Goal: Transaction & Acquisition: Subscribe to service/newsletter

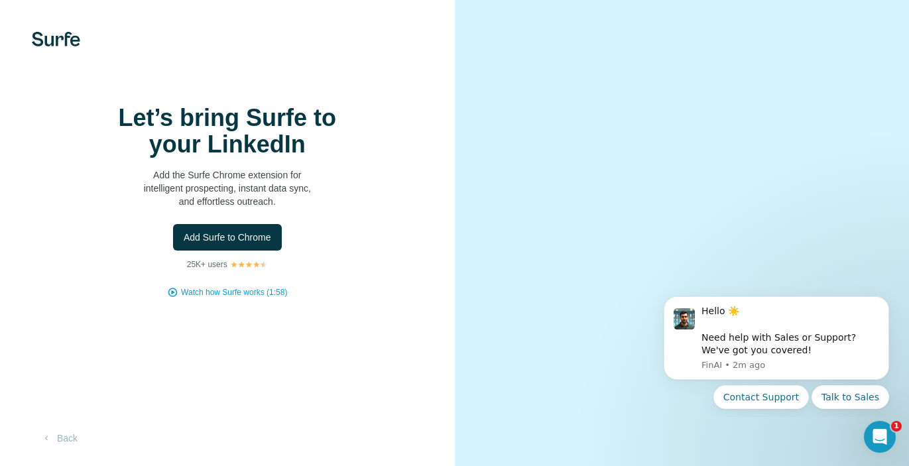
click at [244, 135] on h1 "Let’s bring Surfe to your LinkedIn" at bounding box center [227, 131] width 265 height 53
click at [239, 147] on h1 "Let’s bring Surfe to your LinkedIn" at bounding box center [227, 131] width 265 height 53
drag, startPoint x: 224, startPoint y: 158, endPoint x: 215, endPoint y: 160, distance: 8.8
click at [215, 158] on h1 "Let’s bring Surfe to your LinkedIn" at bounding box center [227, 131] width 265 height 53
click at [209, 173] on div "Let’s bring Surfe to your LinkedIn Add the Surfe Chrome extension for intellige…" at bounding box center [227, 156] width 265 height 103
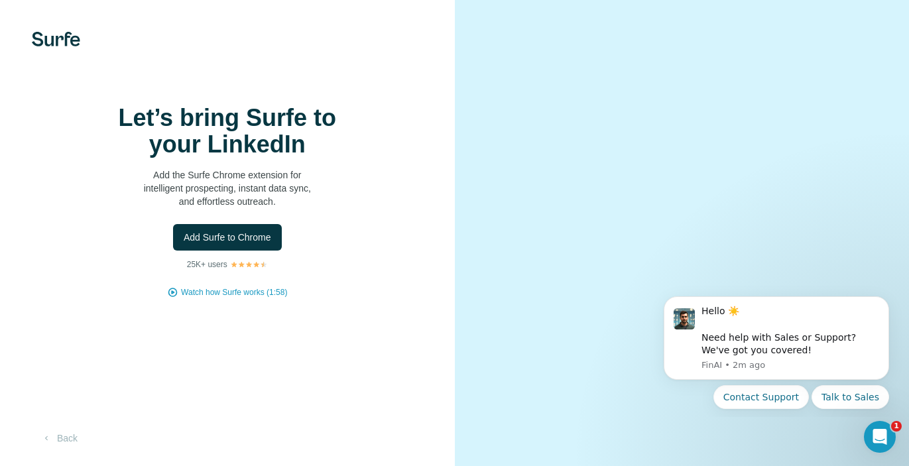
click at [198, 202] on p "Add the Surfe Chrome extension for intelligent prospecting, instant data sync, …" at bounding box center [227, 188] width 265 height 40
click at [249, 187] on p "Add the Surfe Chrome extension for intelligent prospecting, instant data sync, …" at bounding box center [227, 188] width 265 height 40
click at [209, 244] on span "Add Surfe to Chrome" at bounding box center [227, 237] width 87 height 13
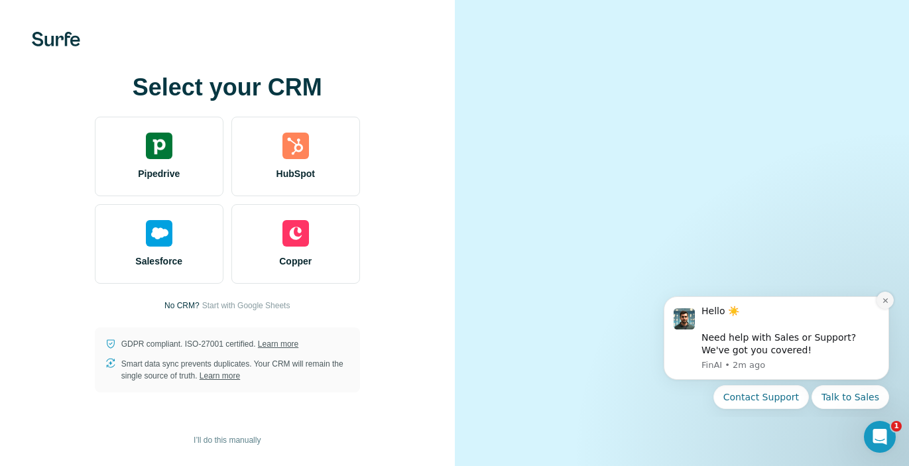
click at [882, 301] on icon "Dismiss notification" at bounding box center [884, 300] width 7 height 7
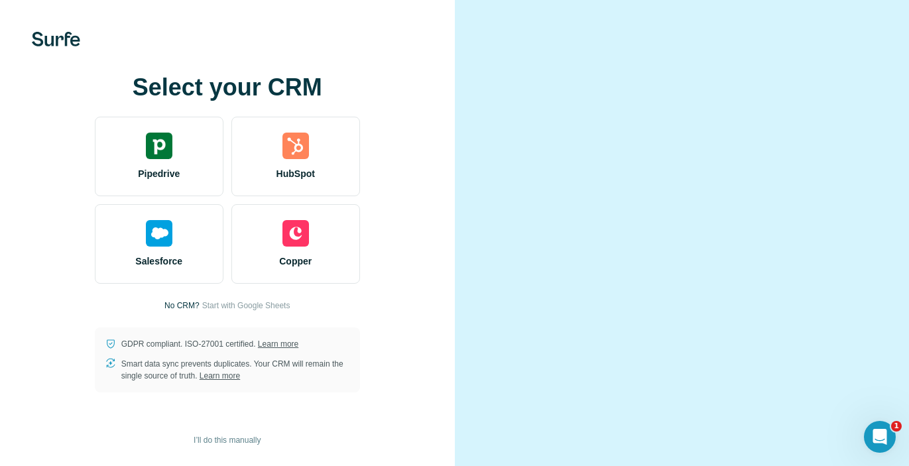
click at [319, 59] on div "Select your CRM Pipedrive HubSpot Salesforce Copper No CRM? Start with Google S…" at bounding box center [227, 233] width 455 height 466
click at [306, 97] on h1 "Select your CRM" at bounding box center [227, 87] width 265 height 27
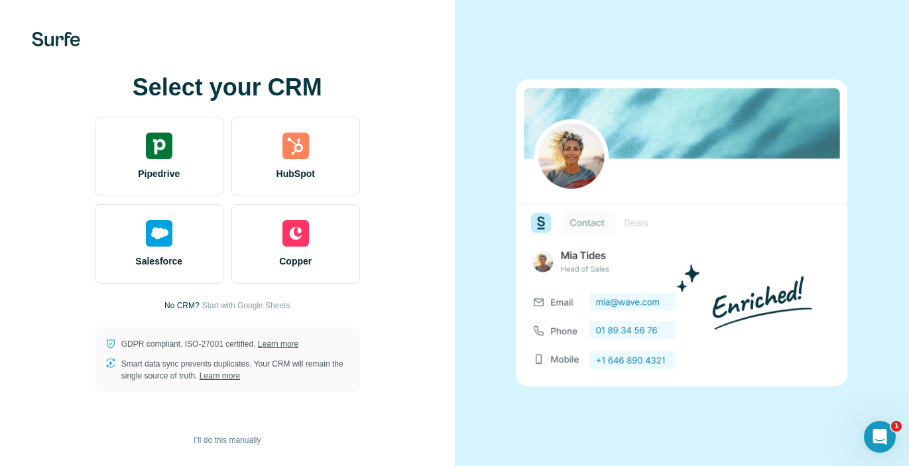
drag, startPoint x: 218, startPoint y: 306, endPoint x: 162, endPoint y: 331, distance: 61.4
click at [162, 331] on div "Select your CRM Pipedrive HubSpot Salesforce Copper No CRM? Start with Google S…" at bounding box center [228, 233] width 402 height 318
drag, startPoint x: 119, startPoint y: 296, endPoint x: 119, endPoint y: 288, distance: 8.0
click at [119, 288] on div "Select your CRM Pipedrive HubSpot Salesforce Copper No CRM? Start with Google S…" at bounding box center [228, 233] width 402 height 318
click at [52, 286] on div "Select your CRM Pipedrive HubSpot Salesforce Copper No CRM? Start with Google S…" at bounding box center [228, 233] width 402 height 318
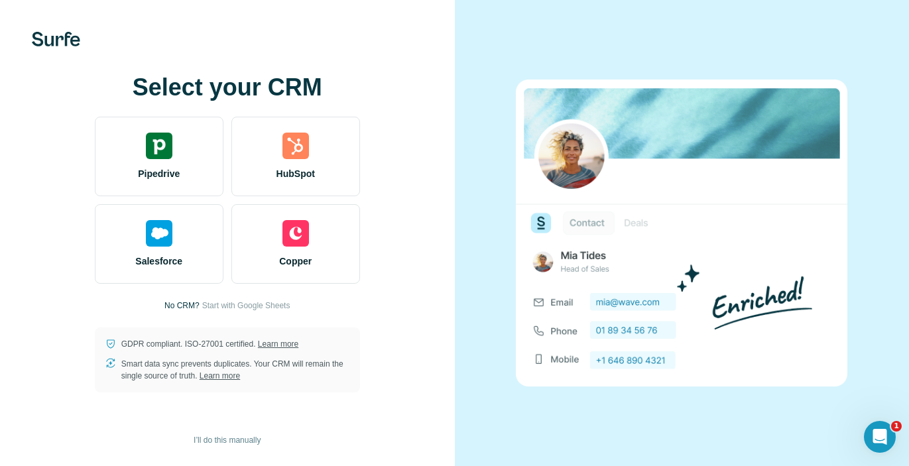
drag, startPoint x: 48, startPoint y: 299, endPoint x: 34, endPoint y: 302, distance: 14.3
click at [34, 302] on div "Select your CRM Pipedrive HubSpot Salesforce Copper No CRM? Start with Google S…" at bounding box center [228, 233] width 402 height 318
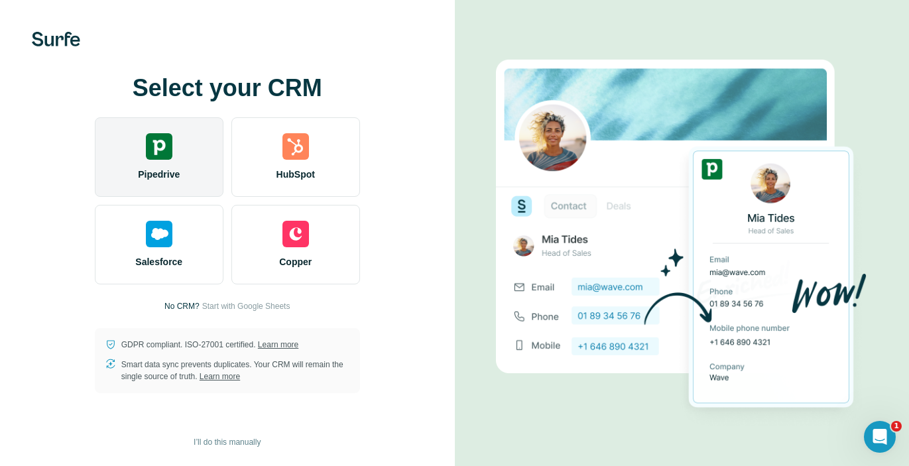
scroll to position [2, 0]
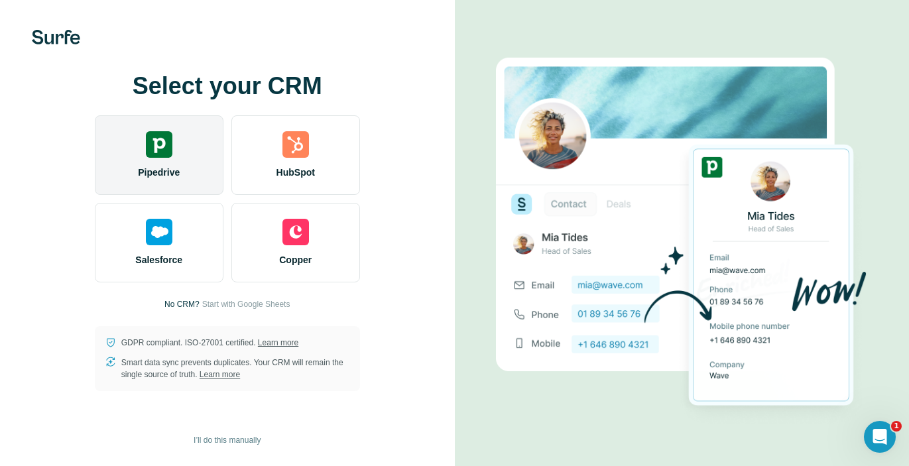
click at [148, 137] on img at bounding box center [159, 144] width 27 height 27
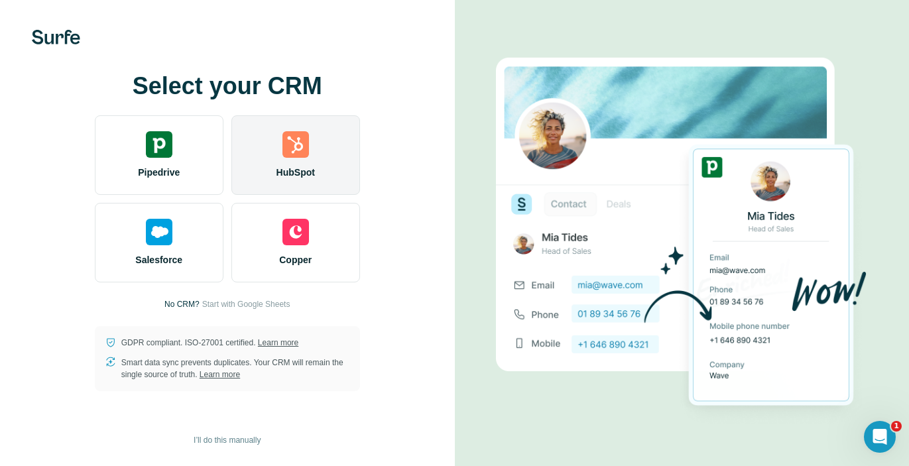
scroll to position [0, 0]
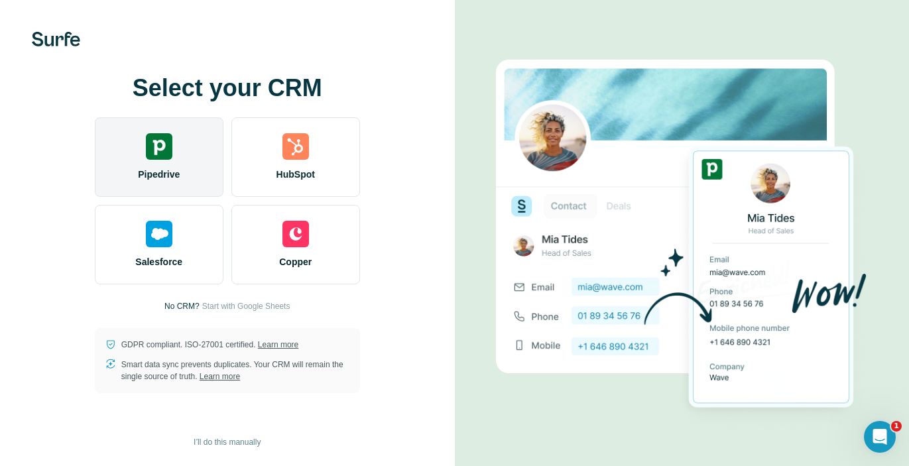
click at [173, 172] on span "Pipedrive" at bounding box center [159, 174] width 42 height 13
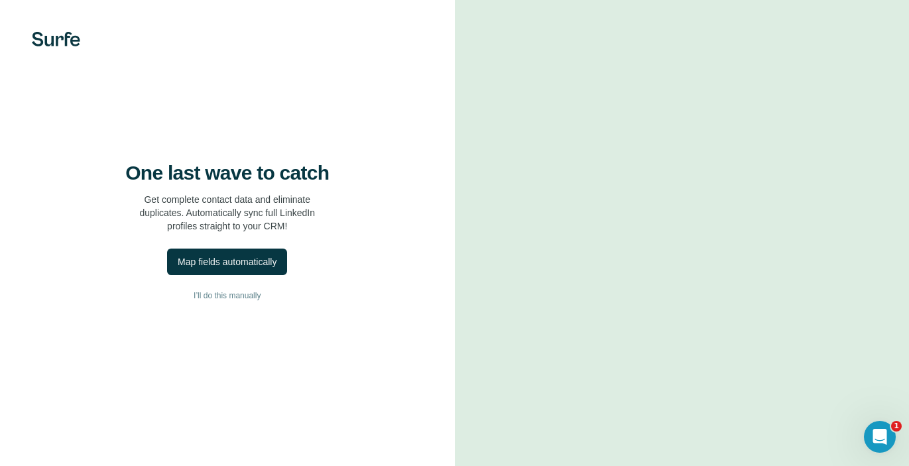
click at [278, 185] on h4 "One last wave to catch" at bounding box center [226, 173] width 203 height 24
click at [266, 201] on div "One last wave to catch Get complete contact data and eliminate duplicates. Auto…" at bounding box center [228, 197] width 402 height 72
click at [282, 180] on h4 "One last wave to catch" at bounding box center [226, 173] width 203 height 24
click at [247, 268] on div "Map fields automatically" at bounding box center [227, 261] width 99 height 13
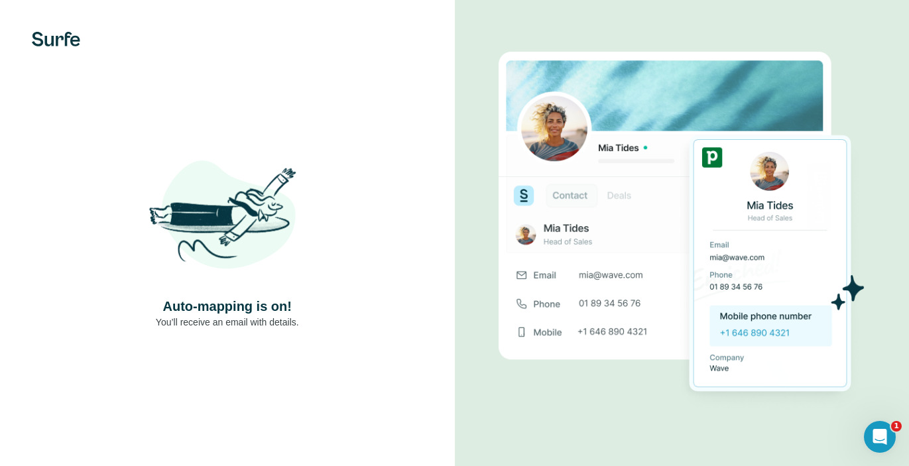
click at [341, 257] on div "Auto-mapping is on! You’ll receive an email with details." at bounding box center [228, 233] width 402 height 191
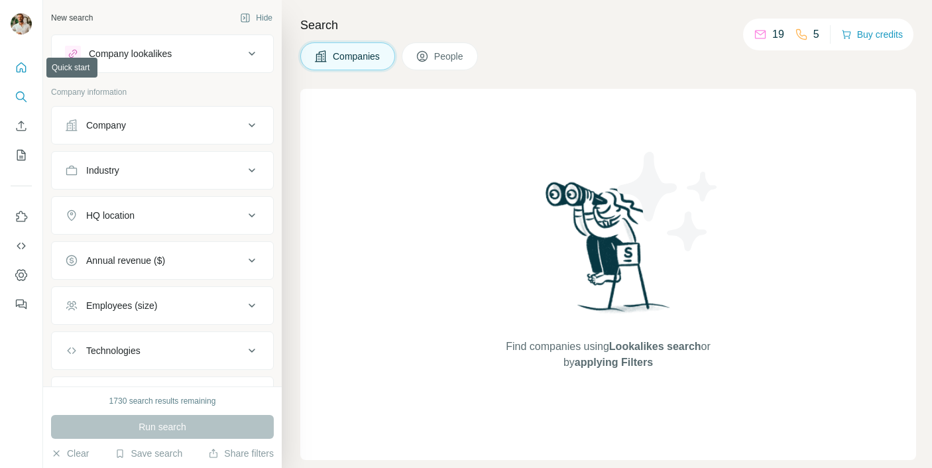
click at [22, 61] on icon "Quick start" at bounding box center [21, 67] width 13 height 13
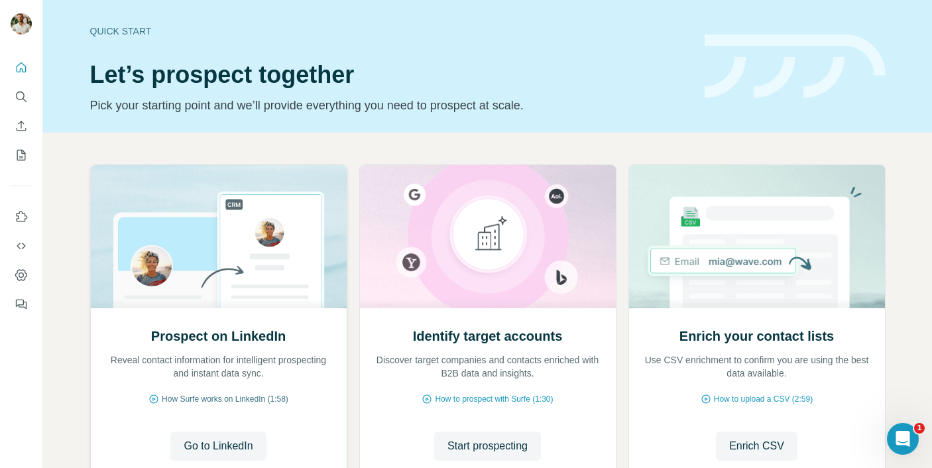
click at [220, 398] on span "How Surfe works on LinkedIn (1:58)" at bounding box center [225, 399] width 127 height 12
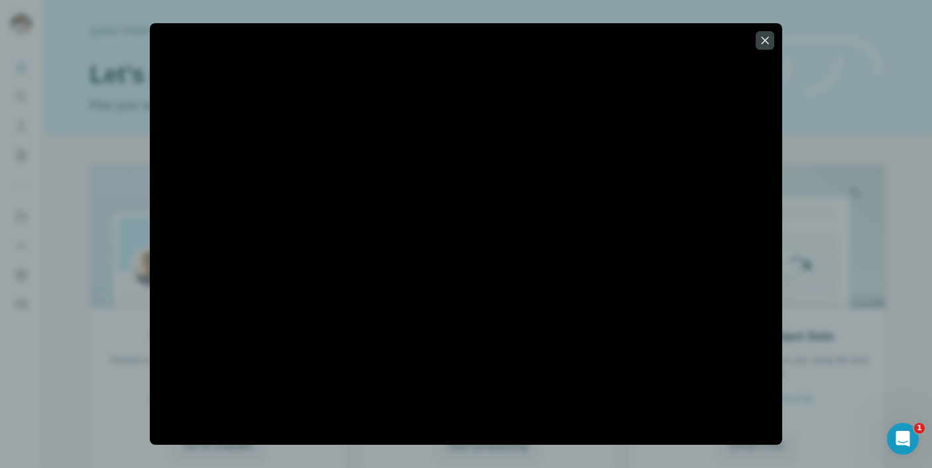
click at [836, 339] on div at bounding box center [466, 234] width 932 height 468
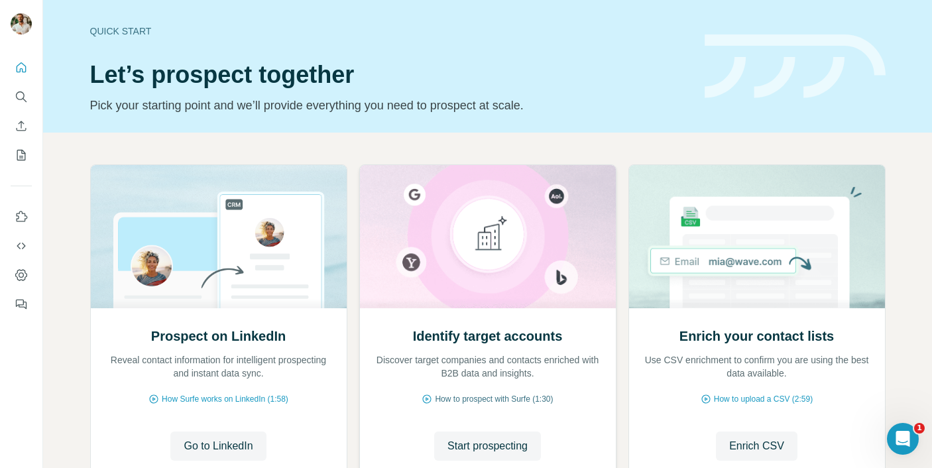
click at [500, 396] on span "How to prospect with Surfe (1:30)" at bounding box center [494, 399] width 118 height 12
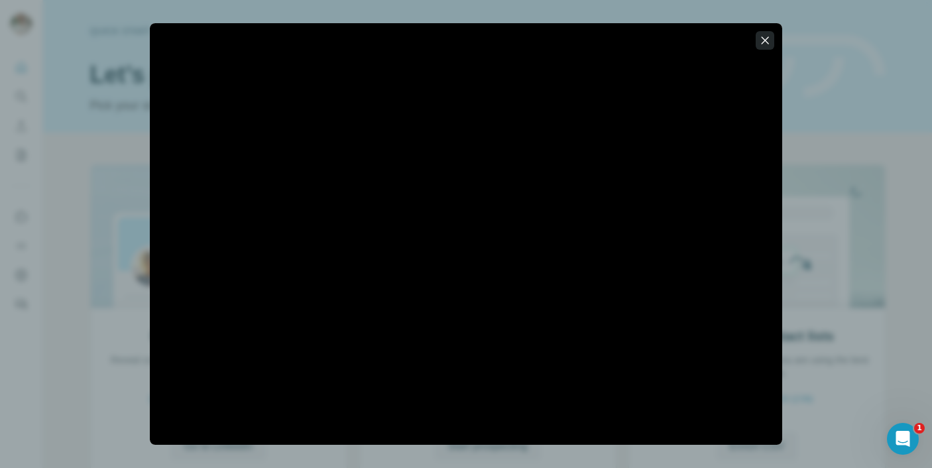
click at [763, 38] on icon "button" at bounding box center [765, 39] width 7 height 7
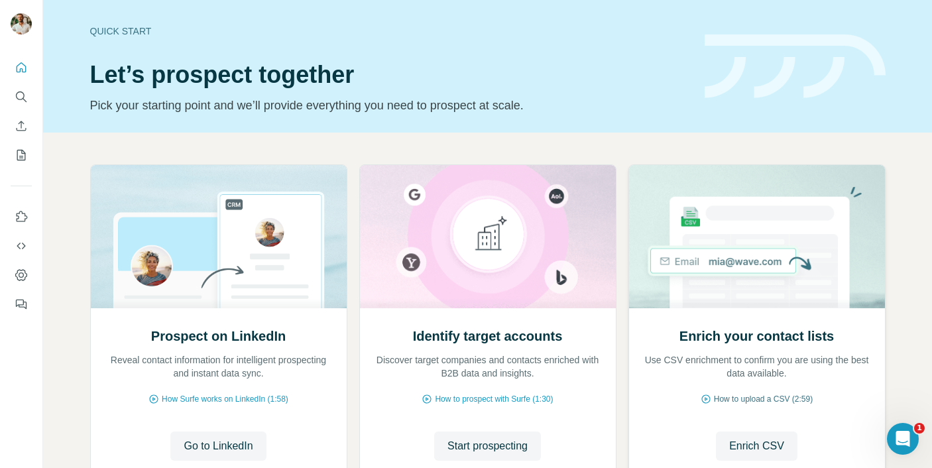
click at [755, 394] on span "How to upload a CSV (2:59)" at bounding box center [763, 399] width 99 height 12
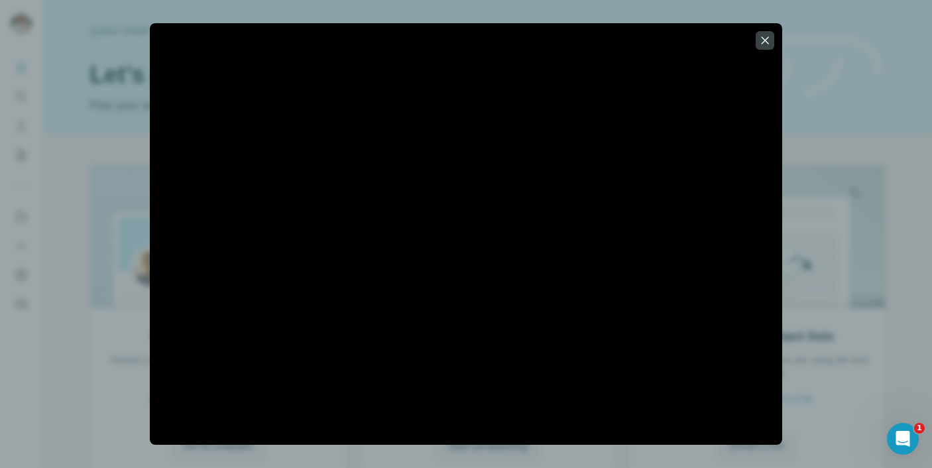
click at [852, 280] on div at bounding box center [466, 234] width 932 height 468
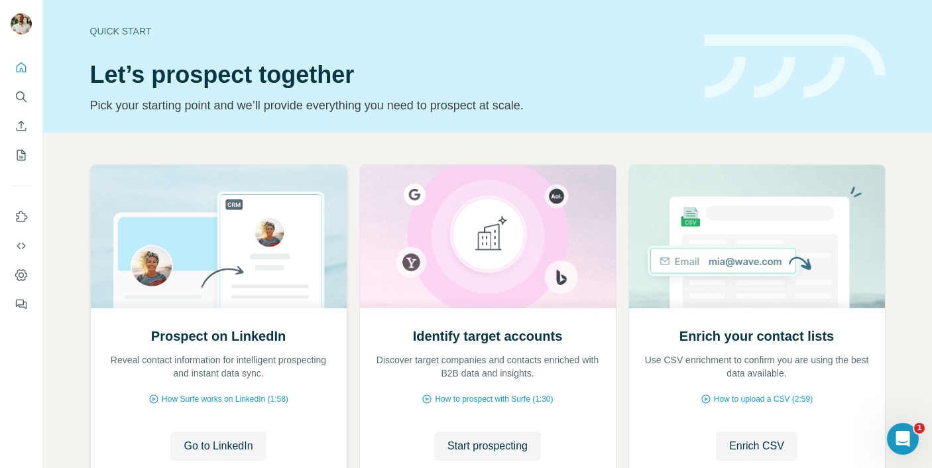
scroll to position [102, 0]
